Goal: Information Seeking & Learning: Learn about a topic

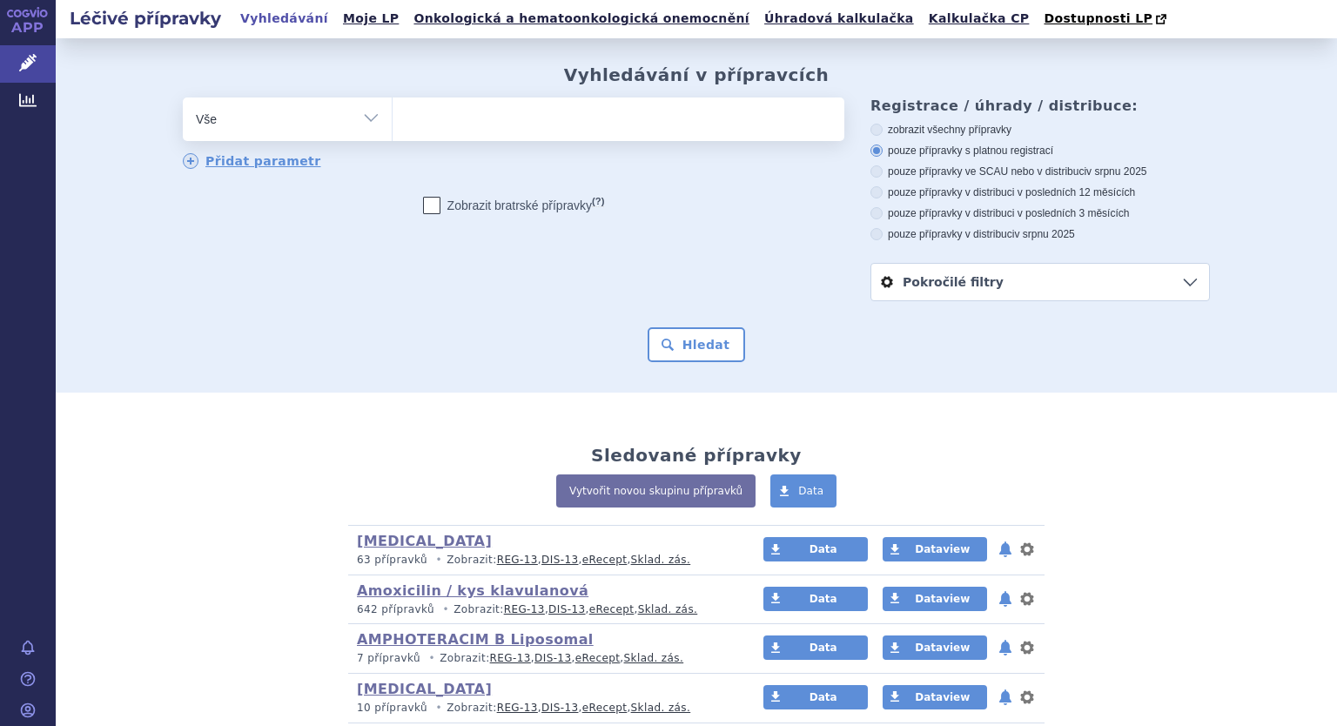
click at [373, 119] on select "Vše Přípravek/SUKL kód MAH VPOIS ATC/Aktivní látka Léková forma Síla" at bounding box center [287, 117] width 209 height 39
select select "filter-atc-group"
click at [183, 98] on select "Vše Přípravek/SUKL kód MAH VPOIS ATC/Aktivní látka Léková forma Síla" at bounding box center [287, 117] width 209 height 39
click at [421, 137] on span at bounding box center [619, 120] width 452 height 44
click at [393, 137] on select at bounding box center [392, 119] width 1 height 44
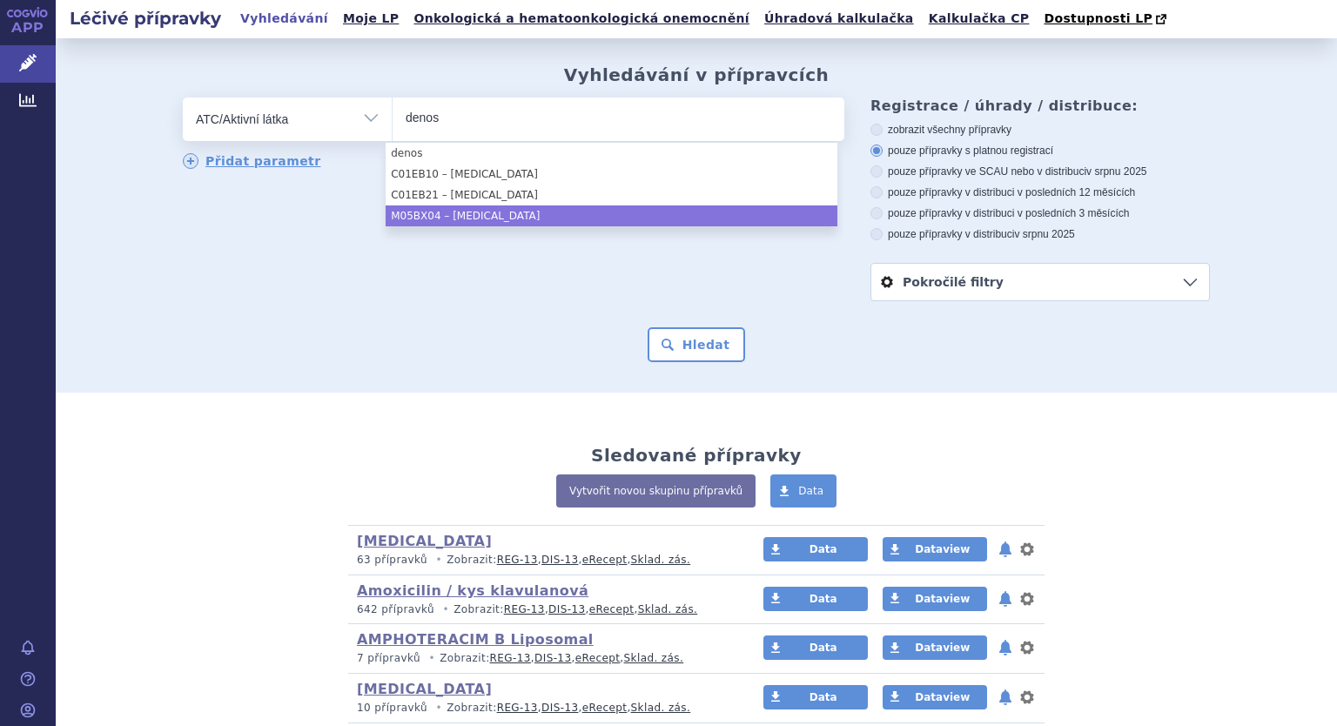
type input "denos"
select select "M05BX04"
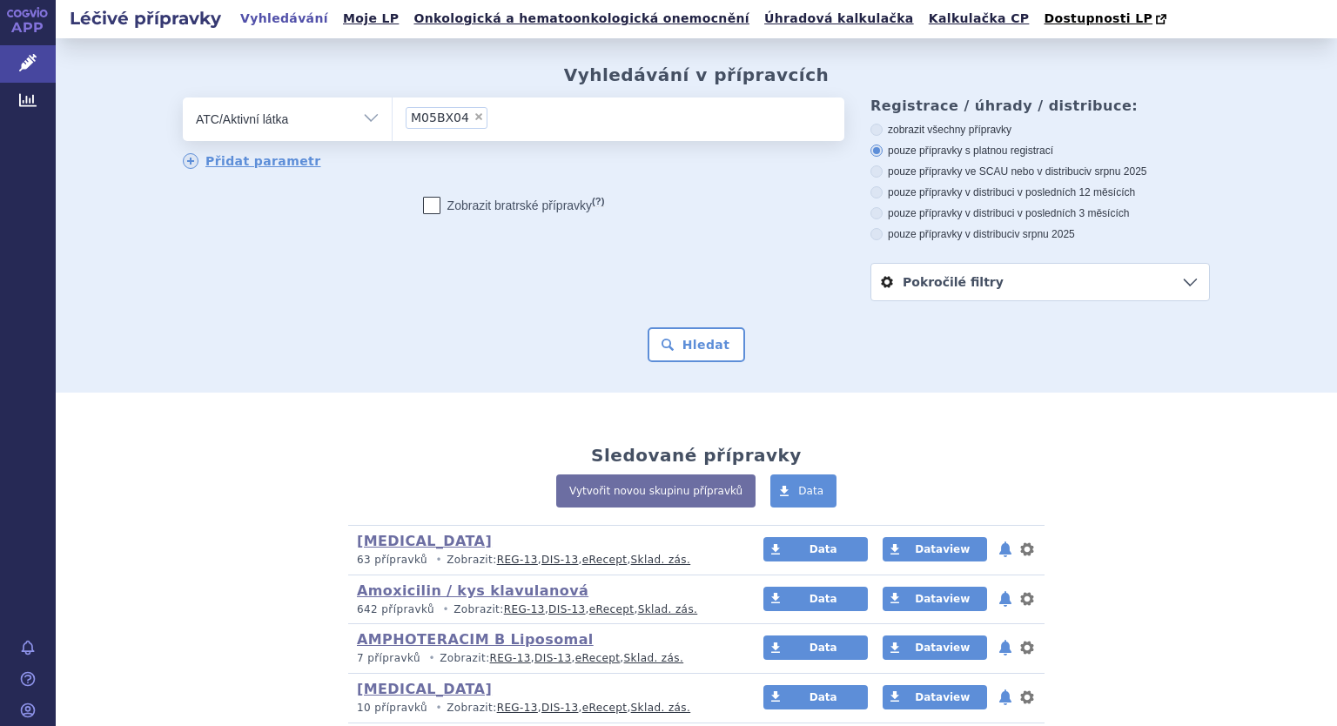
click at [431, 199] on icon at bounding box center [431, 205] width 17 height 17
click at [431, 204] on input "Zobrazit bratrské přípravky (?)" at bounding box center [432, 209] width 11 height 11
checkbox input "true"
click at [706, 349] on button "Hledat" at bounding box center [697, 344] width 98 height 35
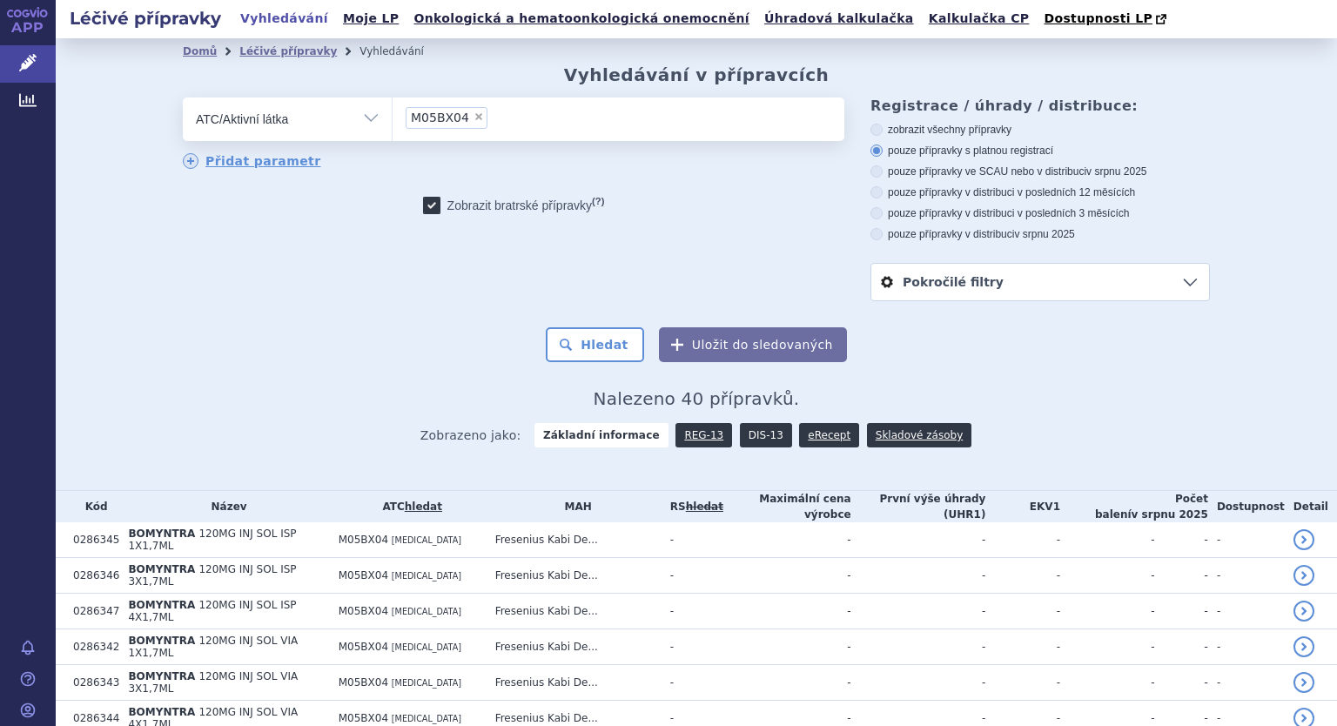
click at [745, 440] on link "DIS-13" at bounding box center [766, 435] width 52 height 24
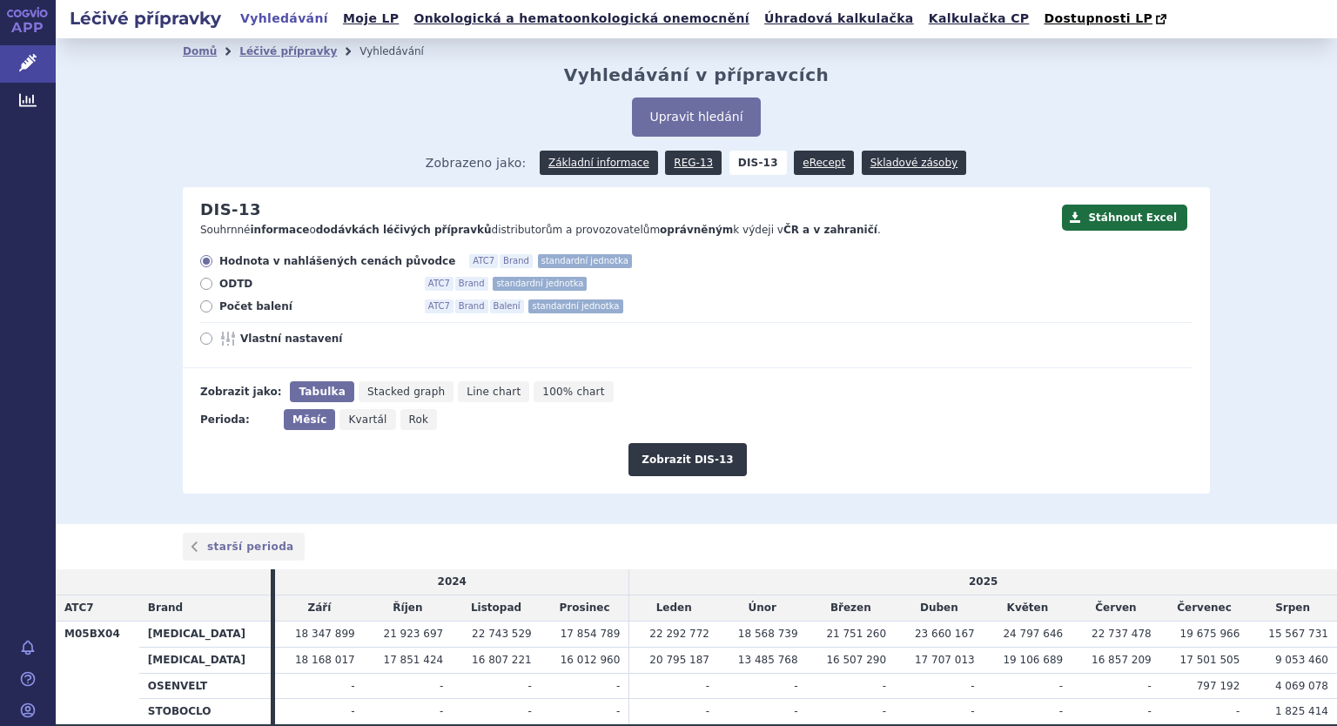
click at [207, 306] on label "Počet balení ATC7 Brand Balení standardní jednotka" at bounding box center [696, 307] width 993 height 14
click at [207, 306] on input "Počet balení ATC7 Brand Balení standardní jednotka" at bounding box center [207, 308] width 11 height 11
radio input "true"
click at [200, 344] on icon at bounding box center [206, 339] width 12 height 12
click at [202, 344] on input "Vlastní nastavení" at bounding box center [207, 340] width 11 height 11
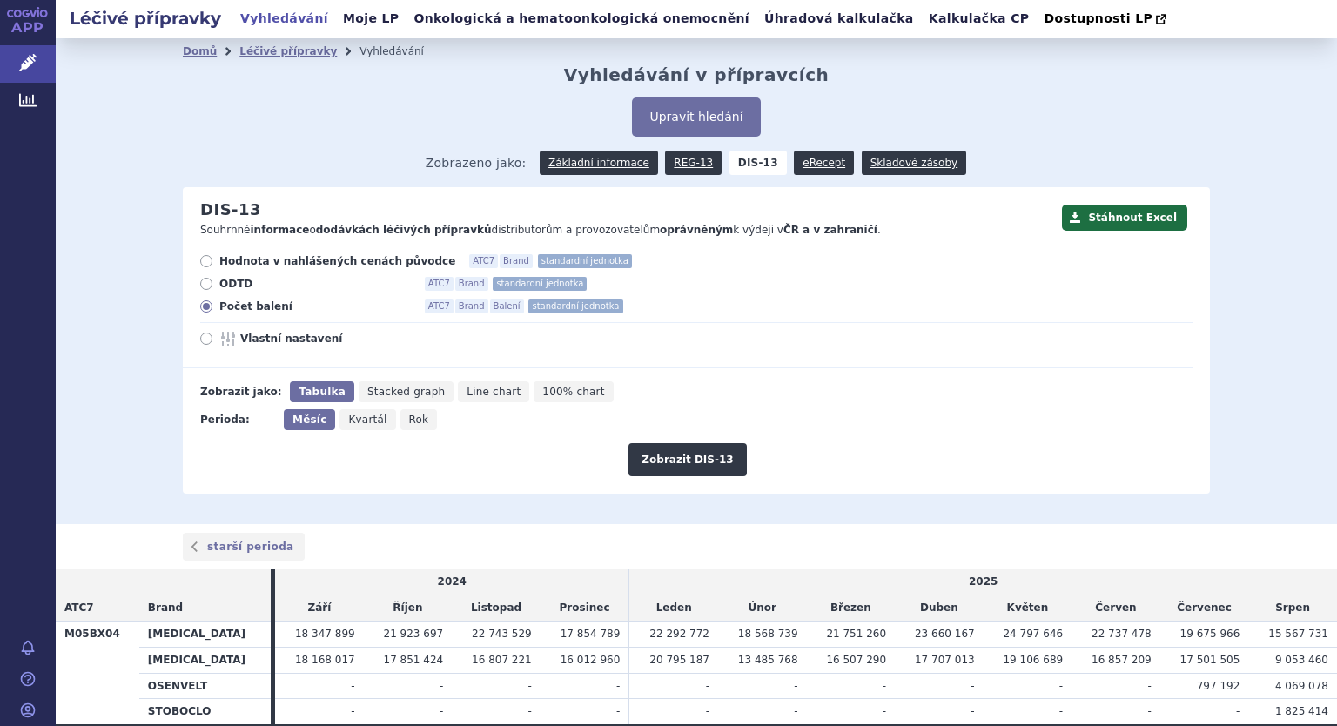
radio input "true"
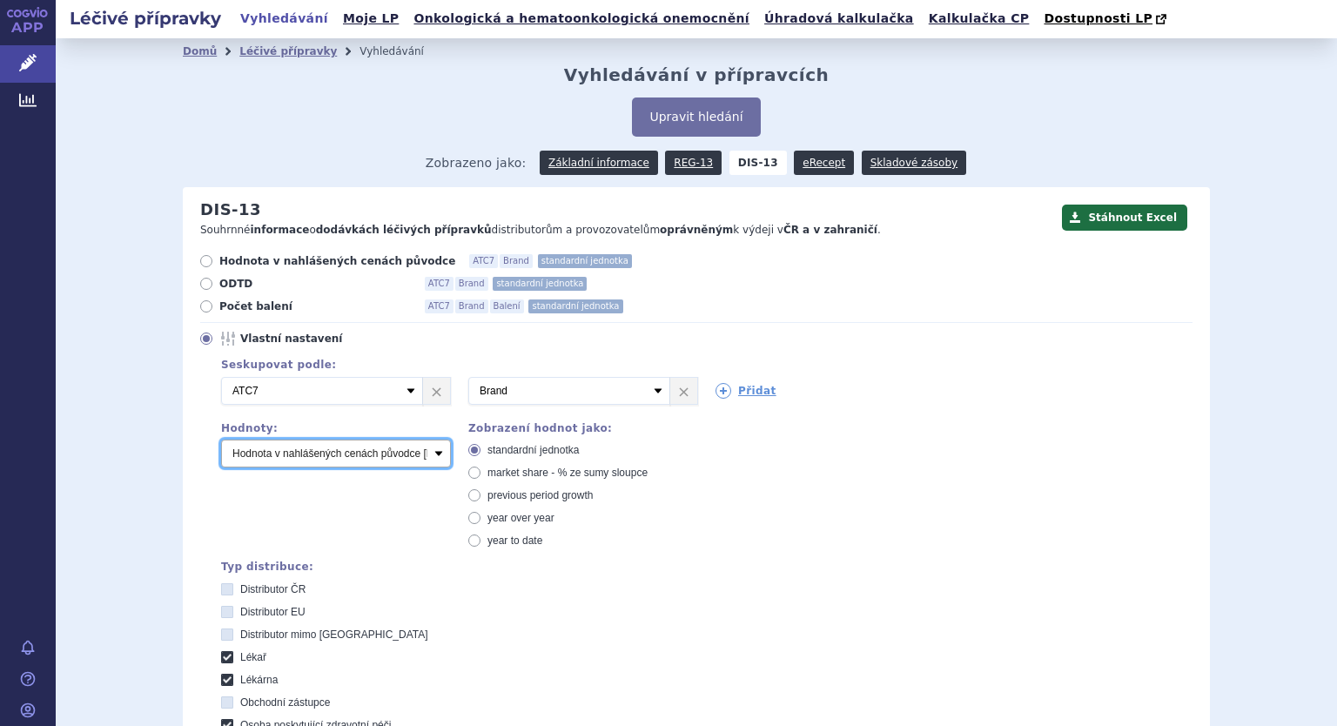
click at [374, 445] on select "Počet balení Hodnota v nahlášených cenách původce [DIS-13] Hodnota v maximálníc…" at bounding box center [336, 454] width 230 height 28
select select "packages"
click at [221, 441] on select "Počet balení Hodnota v nahlášených cenách původce [DIS-13] Hodnota v maximálníc…" at bounding box center [336, 454] width 230 height 28
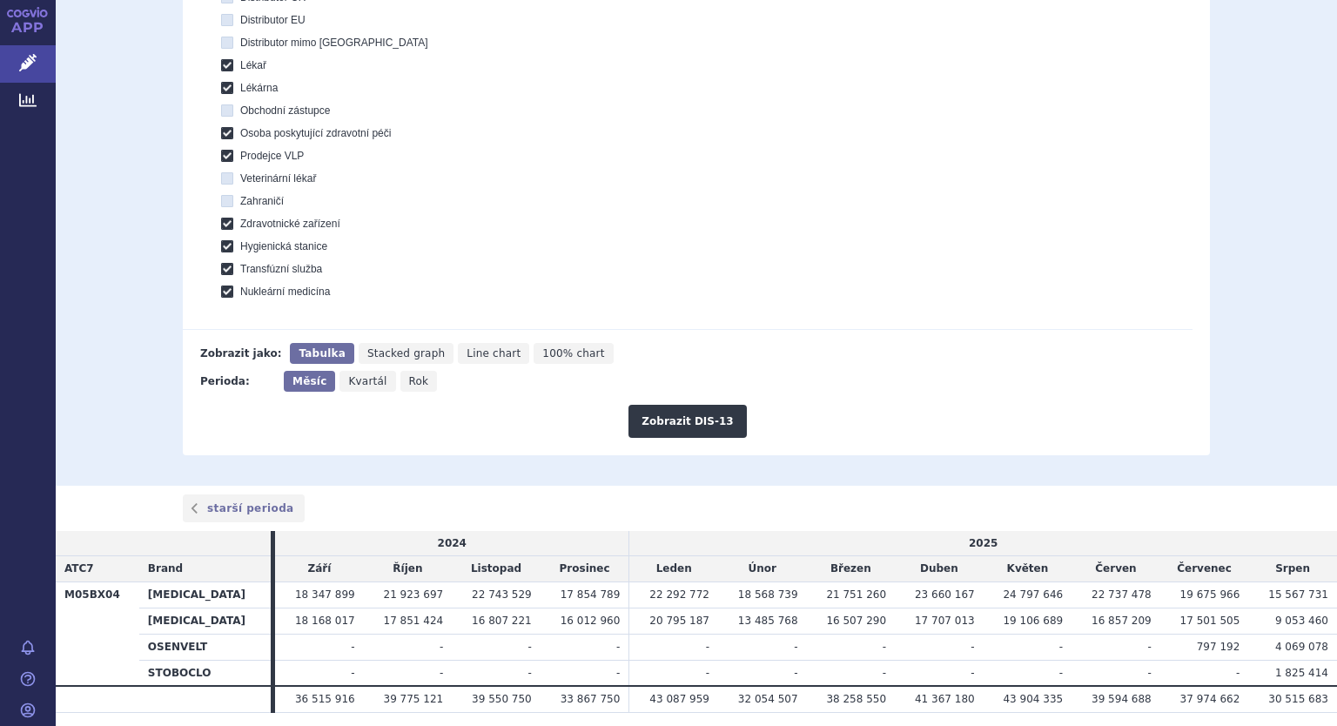
scroll to position [627, 0]
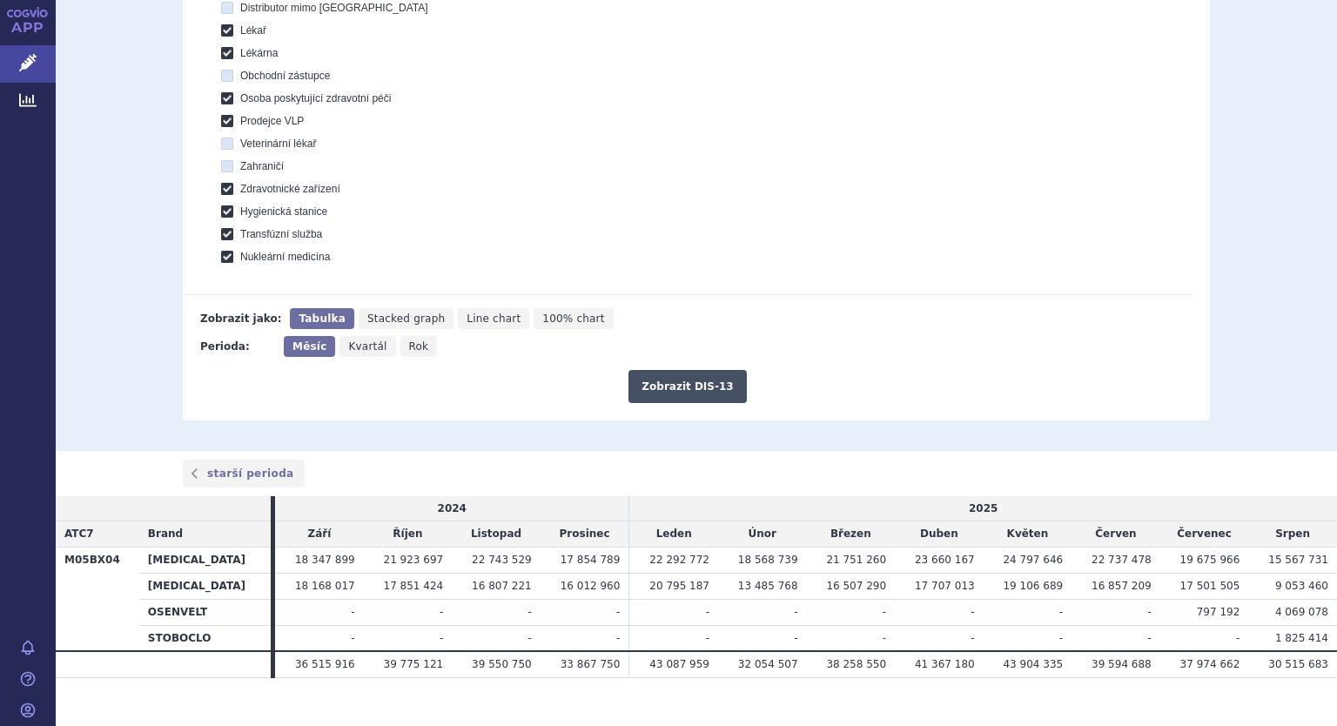
click at [704, 387] on button "Zobrazit DIS-13" at bounding box center [688, 386] width 118 height 33
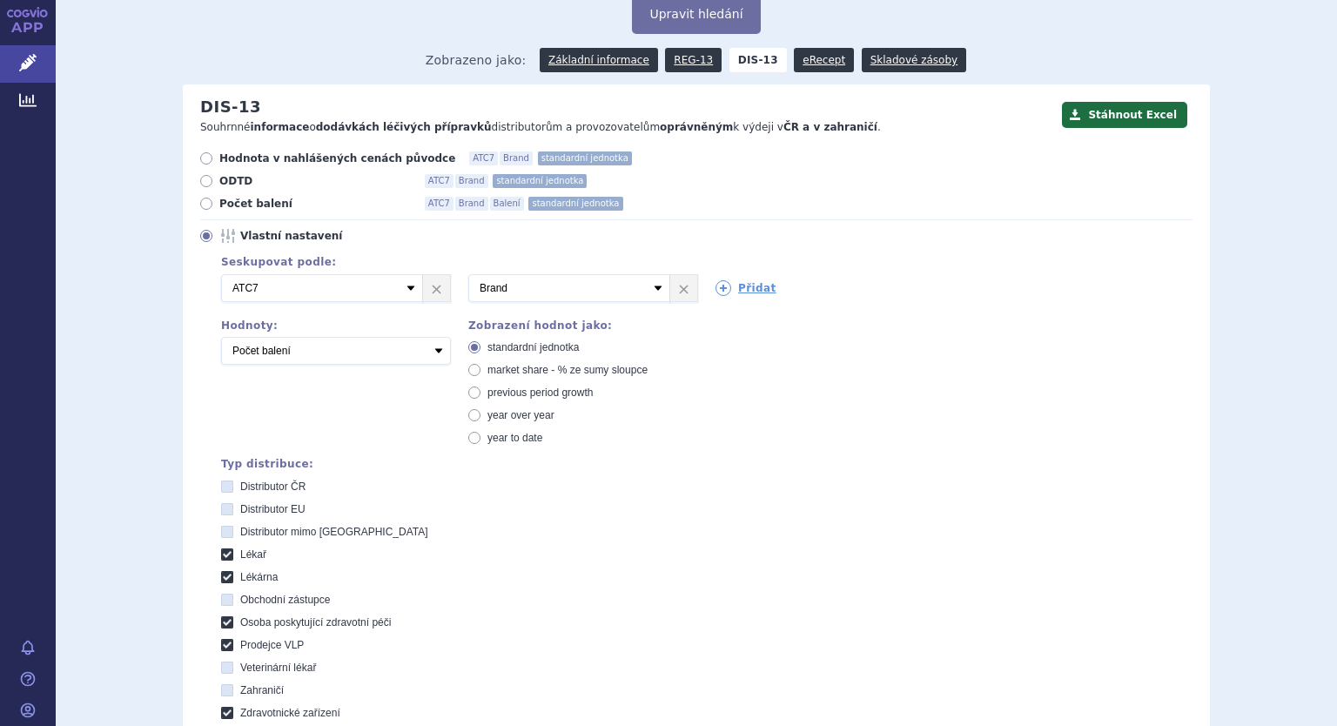
scroll to position [33, 0]
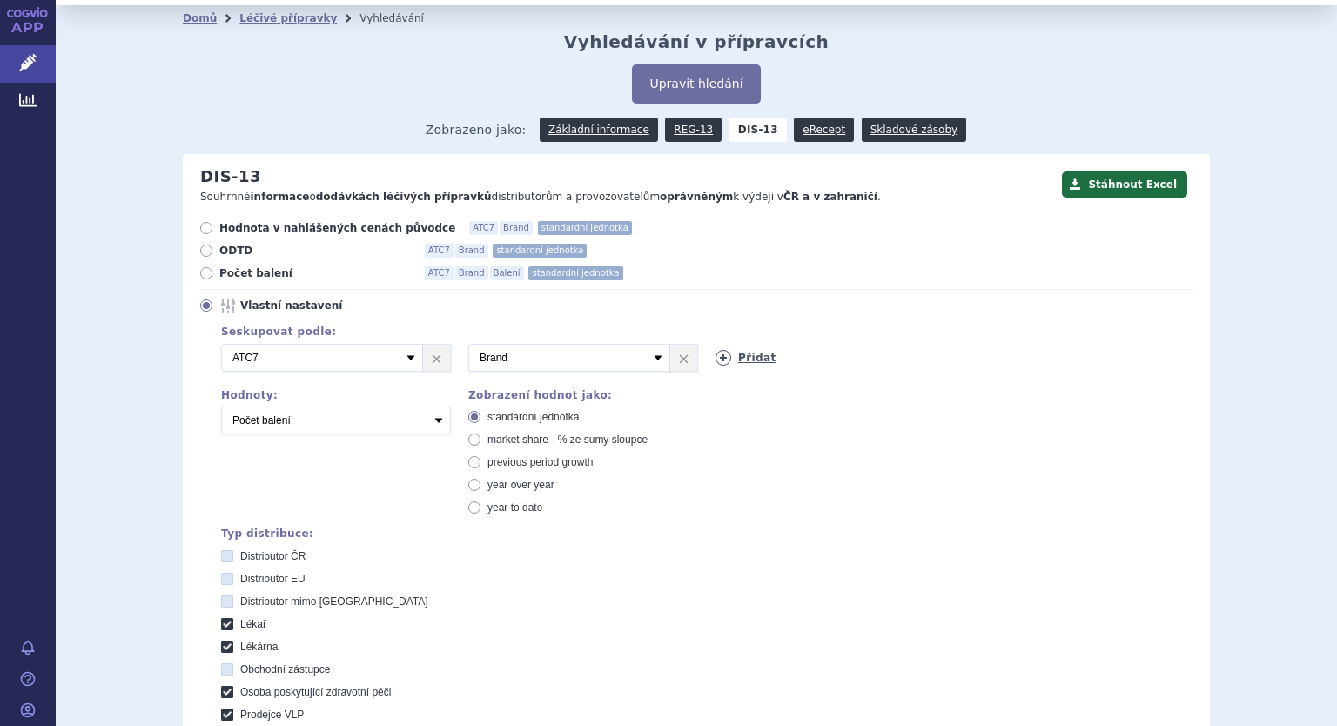
click at [716, 356] on icon at bounding box center [724, 358] width 16 height 16
click at [800, 133] on link "eRecept" at bounding box center [824, 130] width 60 height 24
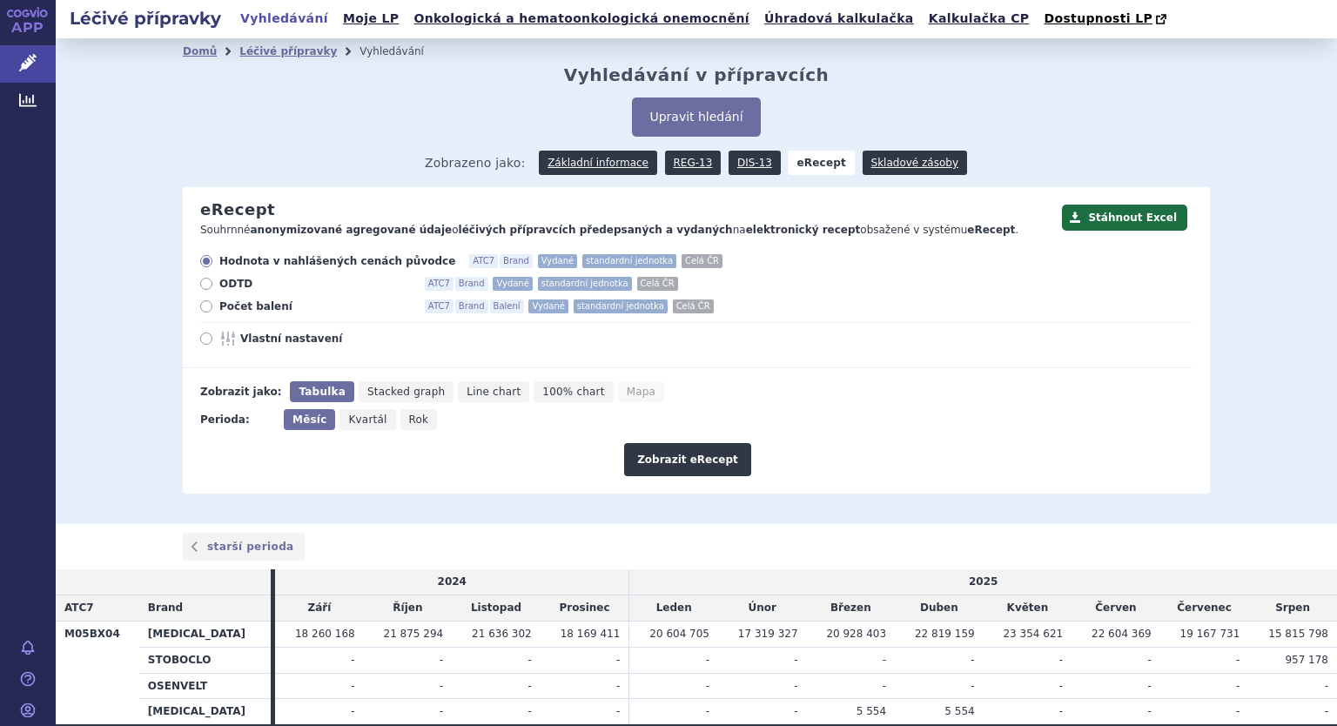
click at [202, 307] on icon at bounding box center [206, 306] width 12 height 12
click at [202, 307] on input "Počet balení ATC7 Brand Balení Vydané standardní jednotka Celá ČR" at bounding box center [207, 308] width 11 height 11
radio input "true"
click at [200, 342] on icon at bounding box center [206, 339] width 12 height 12
click at [202, 342] on input "Vlastní nastavení" at bounding box center [207, 340] width 11 height 11
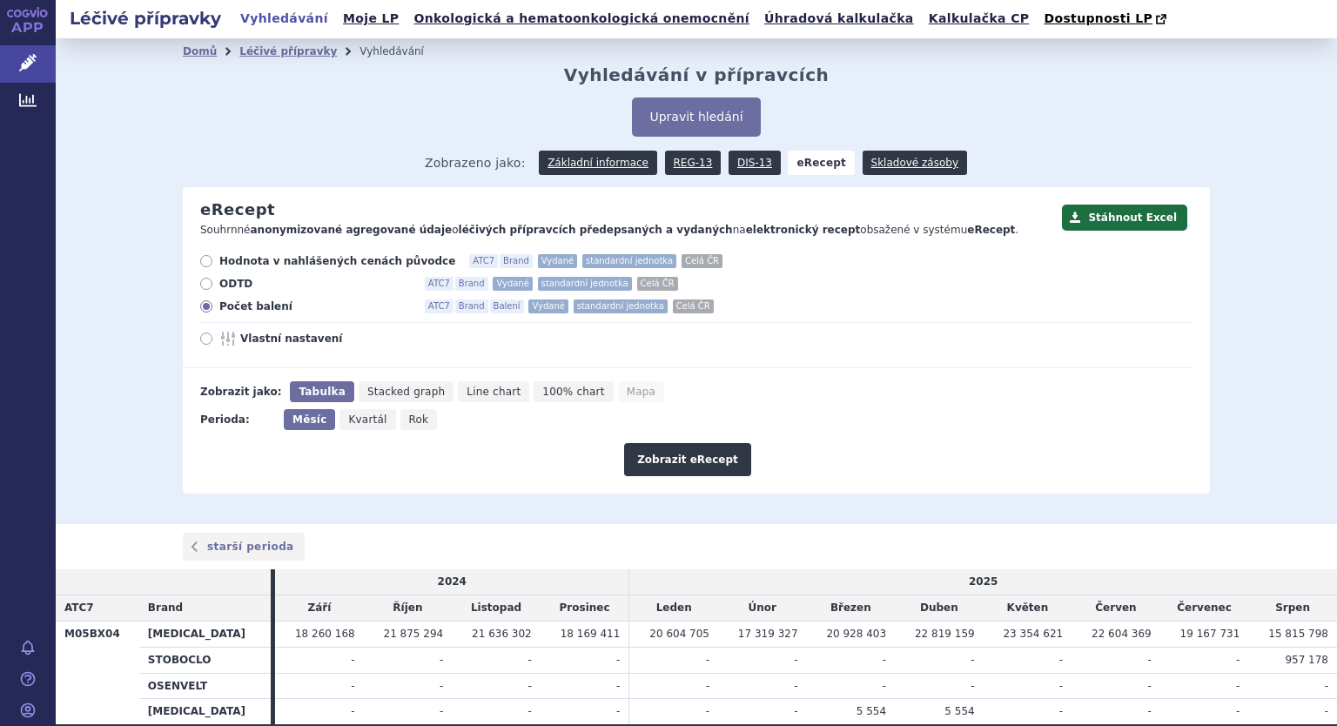
radio input "true"
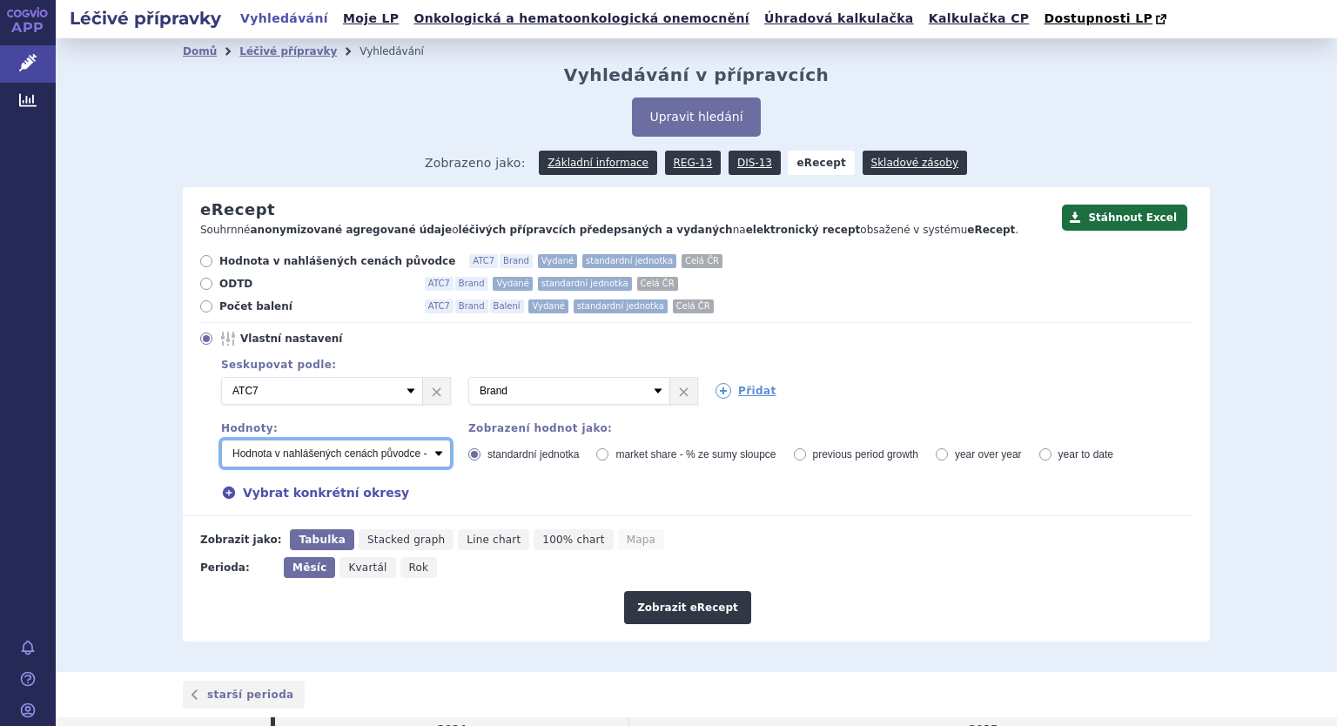
click at [290, 454] on select "Počet balení - vydané Hodnota v nahlášených cenách původce - vydané [DIS-13] Ho…" at bounding box center [336, 454] width 230 height 28
select select "predepsanePackages"
click at [221, 441] on select "Počet balení - vydané Hodnota v nahlášených cenách původce - vydané [DIS-13] Ho…" at bounding box center [336, 454] width 230 height 28
click at [716, 388] on icon at bounding box center [724, 391] width 16 height 16
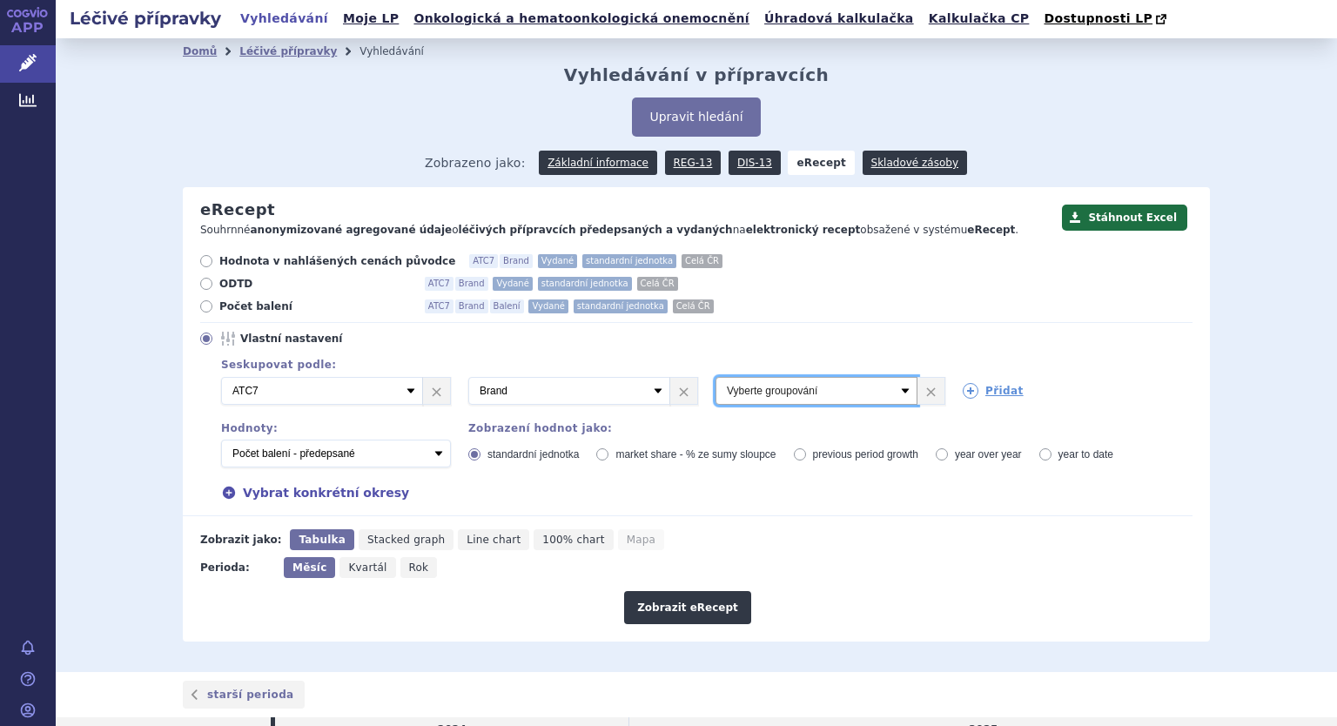
click at [763, 400] on select "Vyberte groupování ATC3 ATC5 ATC7 Brand Balení Síla Forma SÚKL kód MAH VPOIS Re…" at bounding box center [817, 391] width 202 height 28
select select "districtName"
click at [716, 378] on select "Vyberte groupování ATC3 ATC5 ATC7 Brand Balení Síla Forma SÚKL kód MAH VPOIS Re…" at bounding box center [817, 391] width 202 height 28
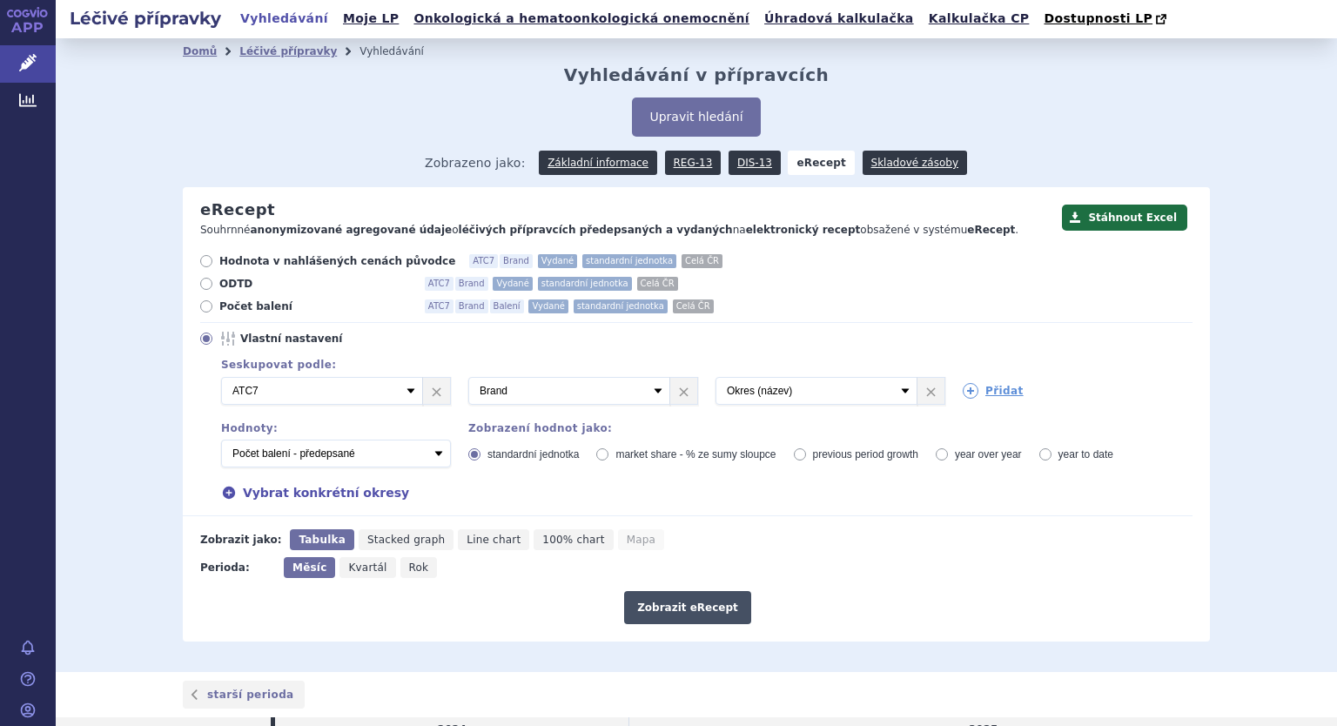
click at [655, 603] on button "Zobrazit eRecept" at bounding box center [687, 607] width 127 height 33
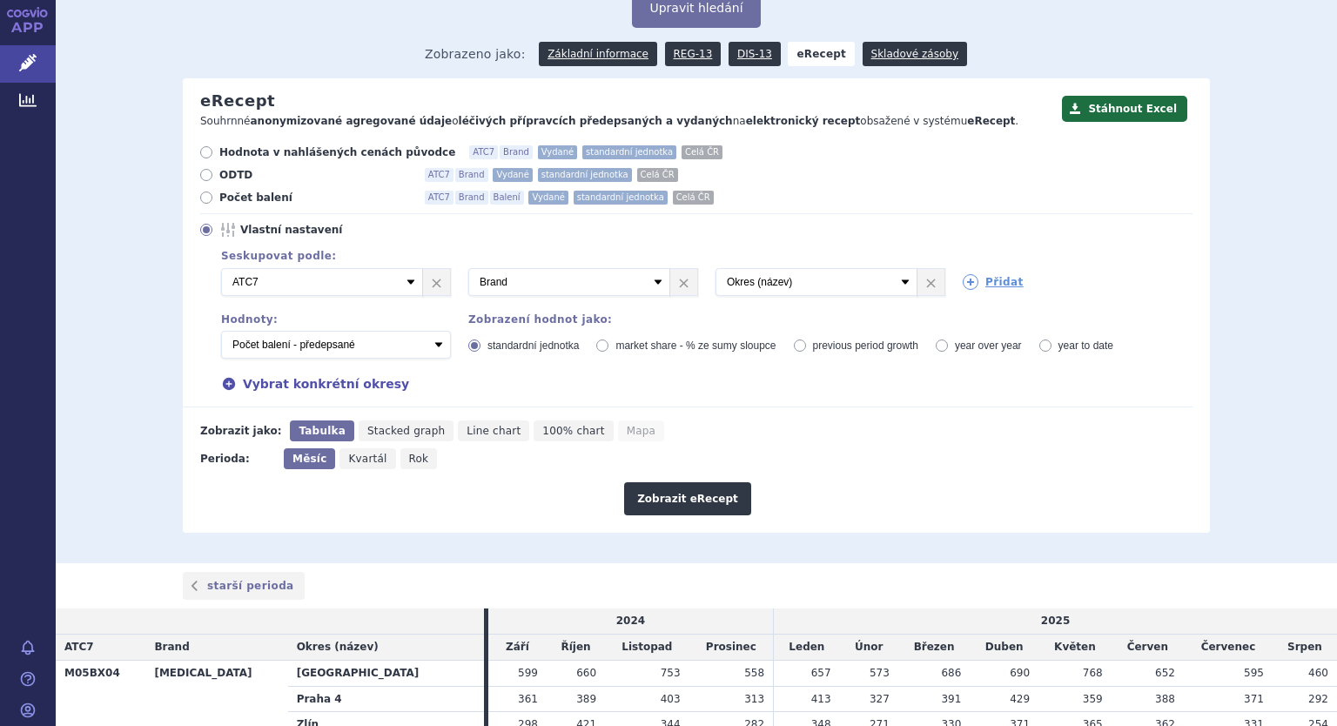
scroll to position [63, 0]
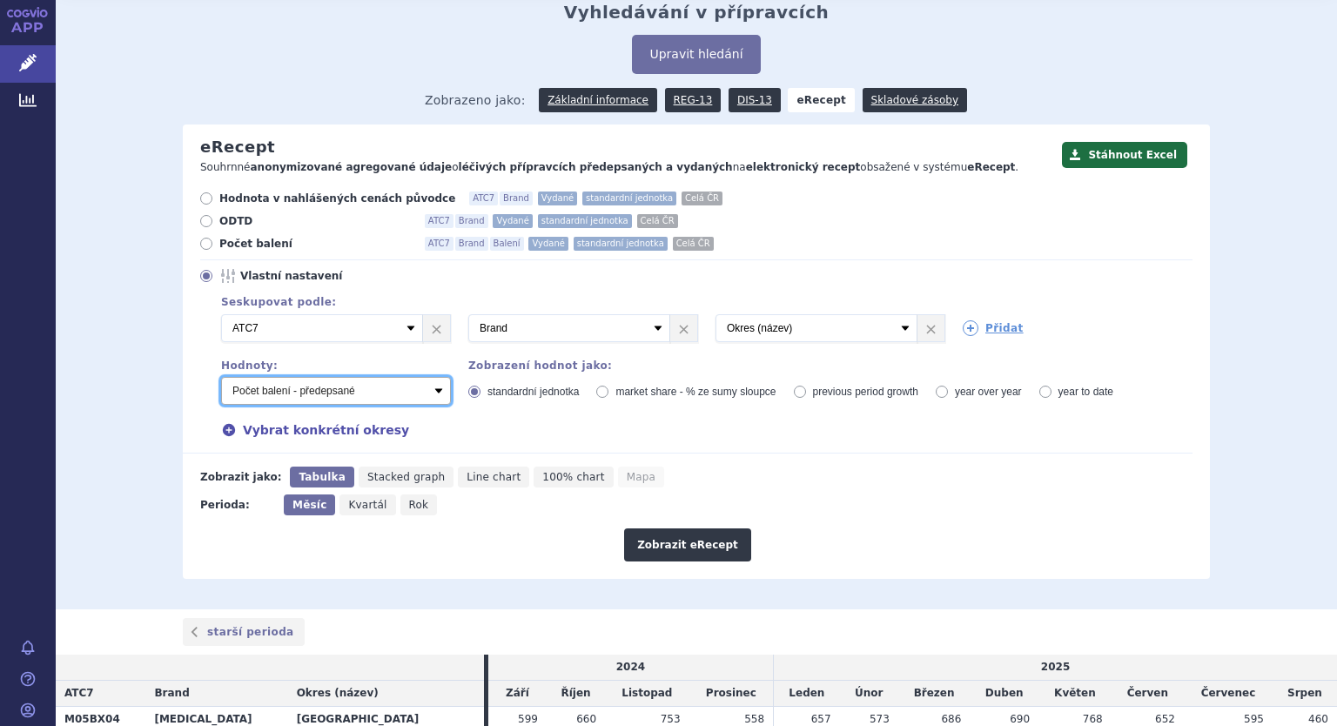
click at [434, 386] on select "Počet balení - vydané Hodnota v nahlášených cenách původce - vydané [DIS-13] Ho…" at bounding box center [336, 391] width 230 height 28
select select "vydanePackages"
click at [221, 377] on select "Počet balení - vydané Hodnota v nahlášených cenách původce - vydané [DIS-13] Ho…" at bounding box center [336, 391] width 230 height 28
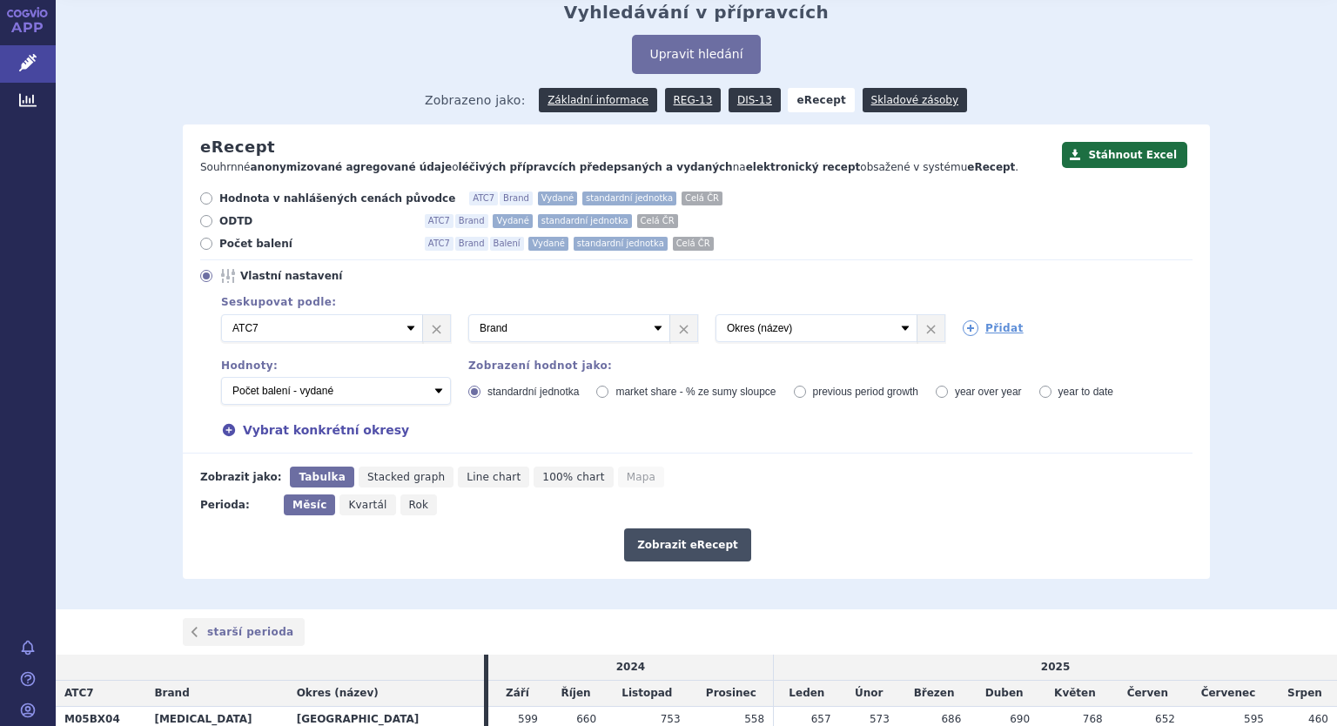
click at [670, 550] on button "Zobrazit eRecept" at bounding box center [687, 545] width 127 height 33
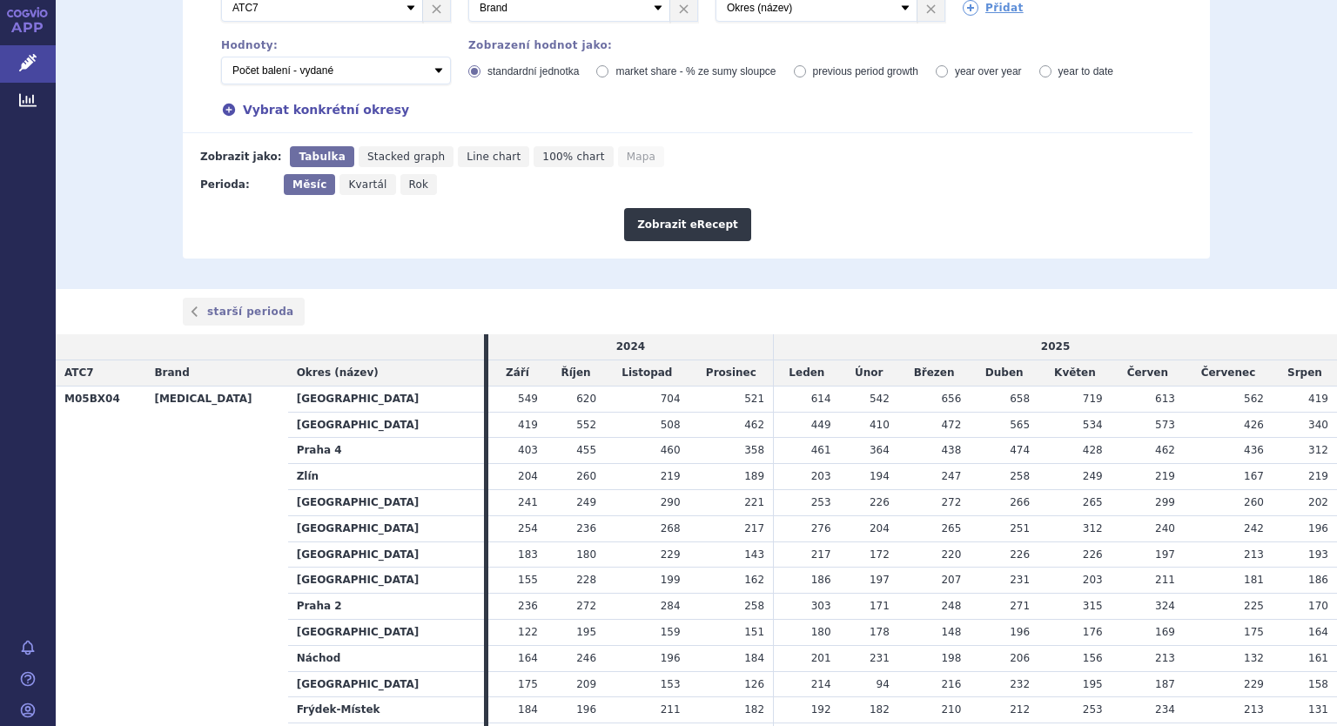
scroll to position [371, 0]
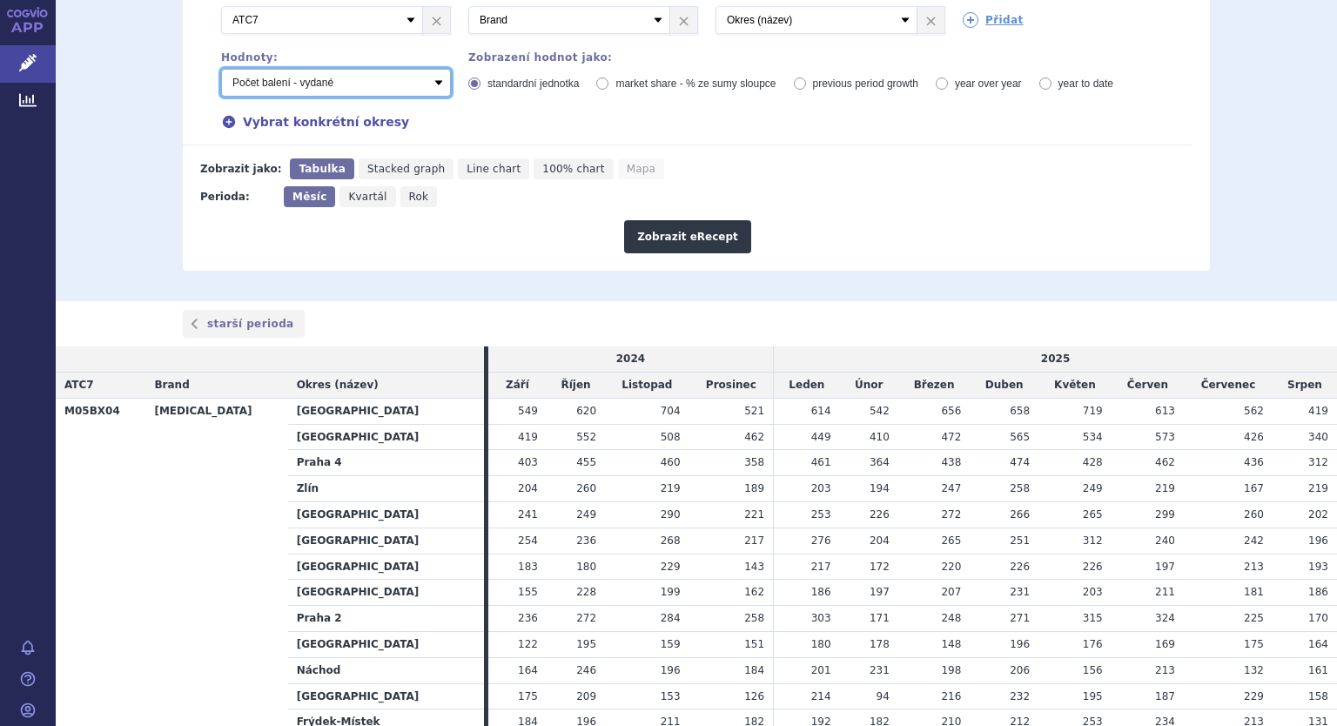
click at [434, 80] on select "Počet balení - vydané Hodnota v nahlášených cenách původce - vydané [DIS-13] Ho…" at bounding box center [336, 83] width 230 height 28
select select "rozdilPackages"
click at [221, 70] on select "Počet balení - vydané Hodnota v nahlášených cenách původce - vydané [DIS-13] Ho…" at bounding box center [336, 83] width 230 height 28
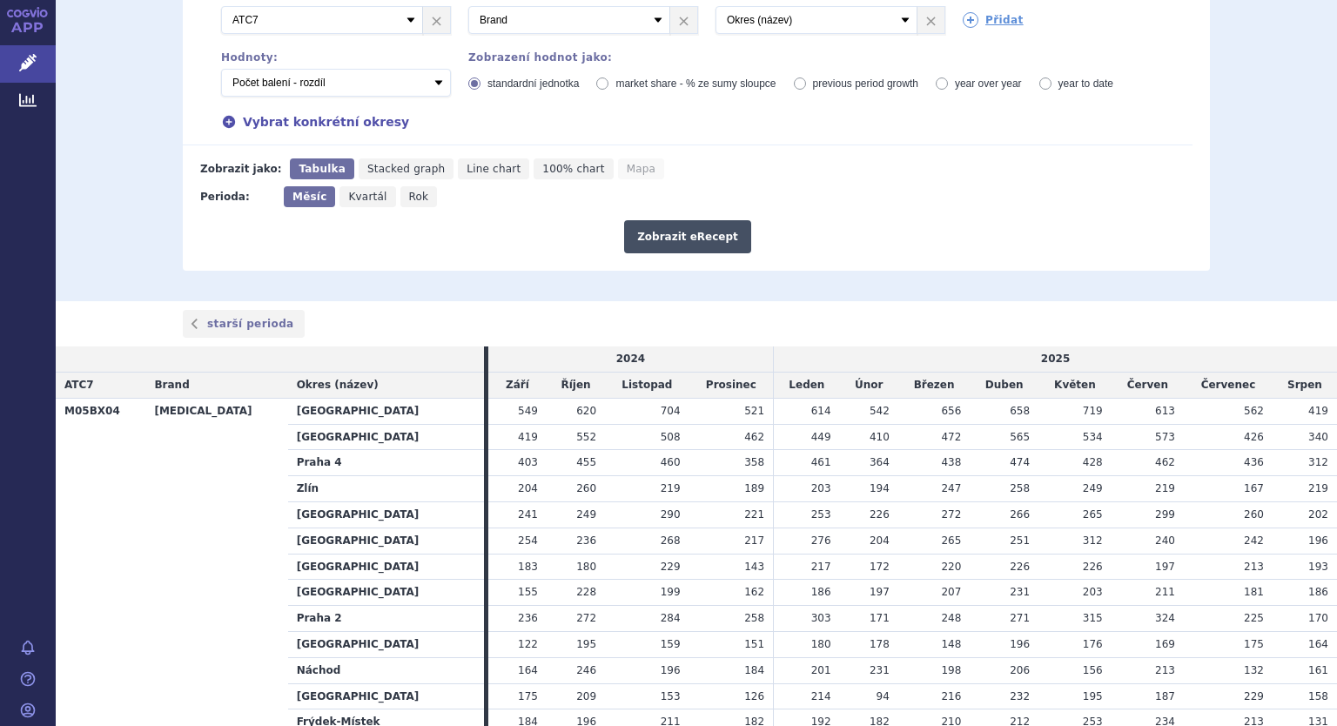
click at [656, 237] on button "Zobrazit eRecept" at bounding box center [687, 236] width 127 height 33
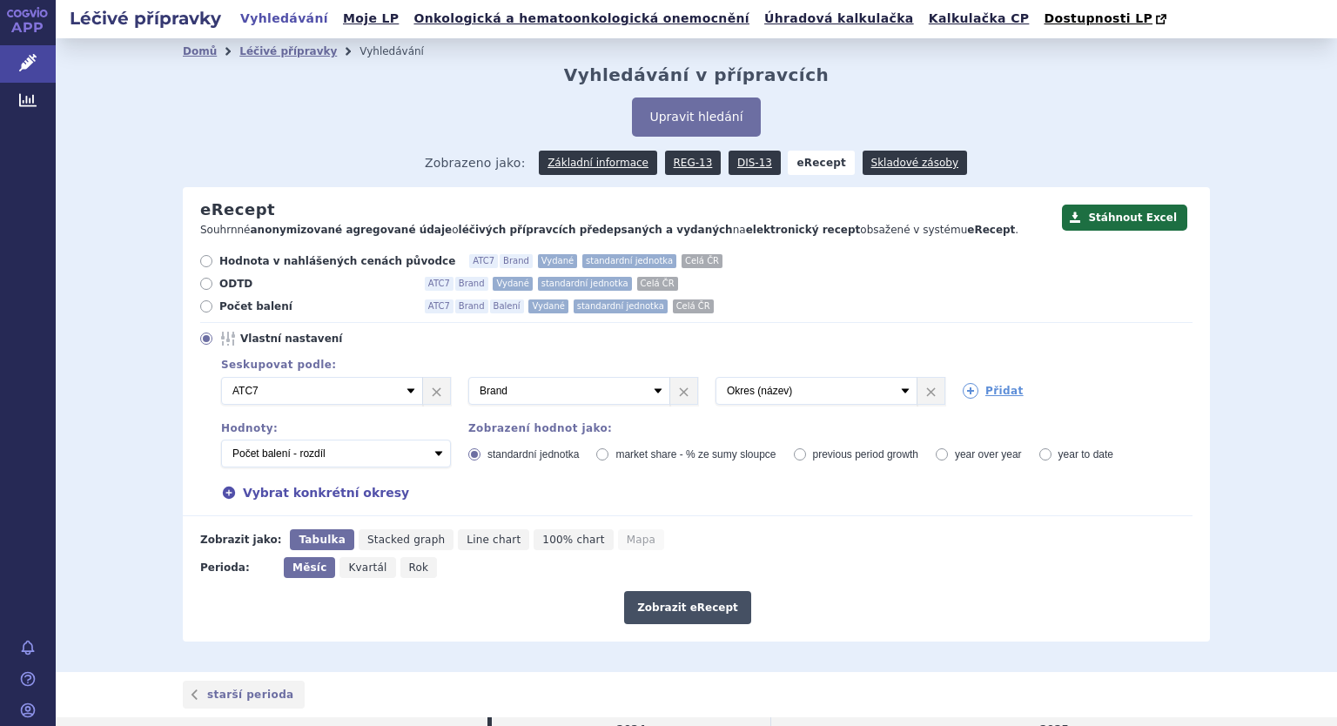
click at [705, 614] on button "Zobrazit eRecept" at bounding box center [687, 607] width 127 height 33
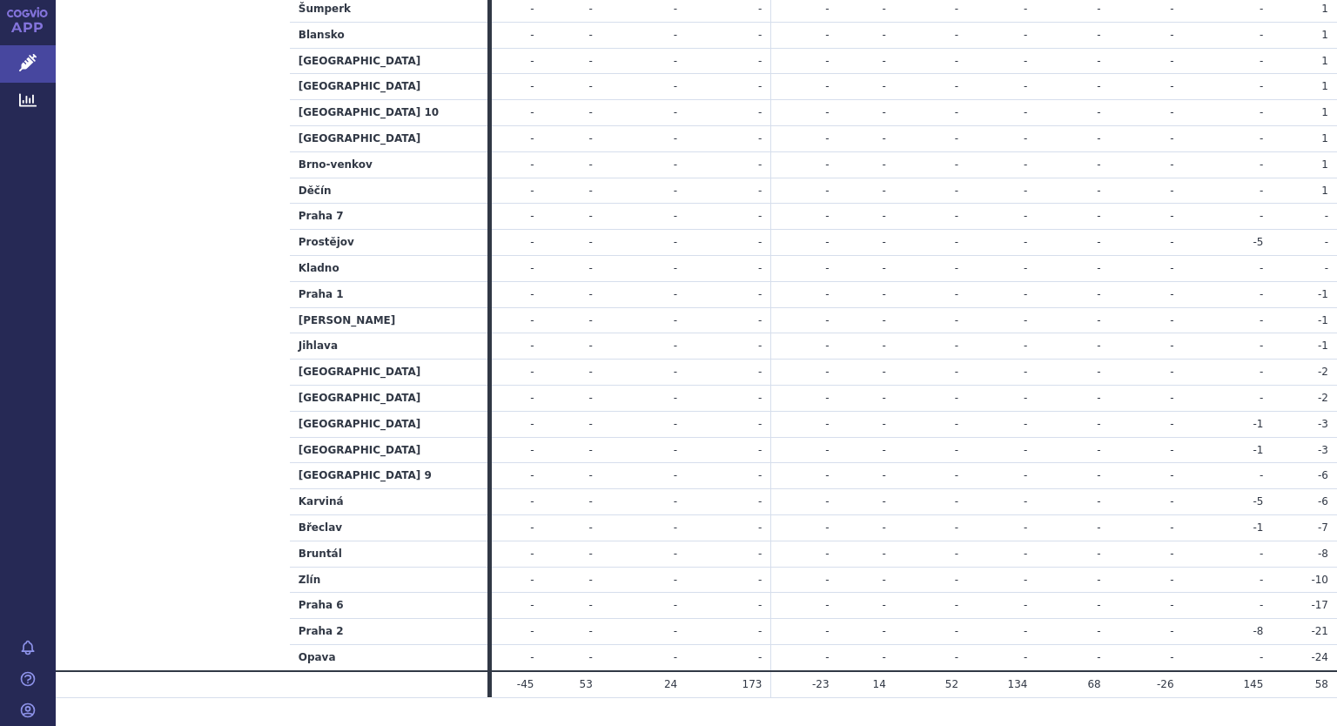
scroll to position [3434, 0]
